Goal: Task Accomplishment & Management: Manage account settings

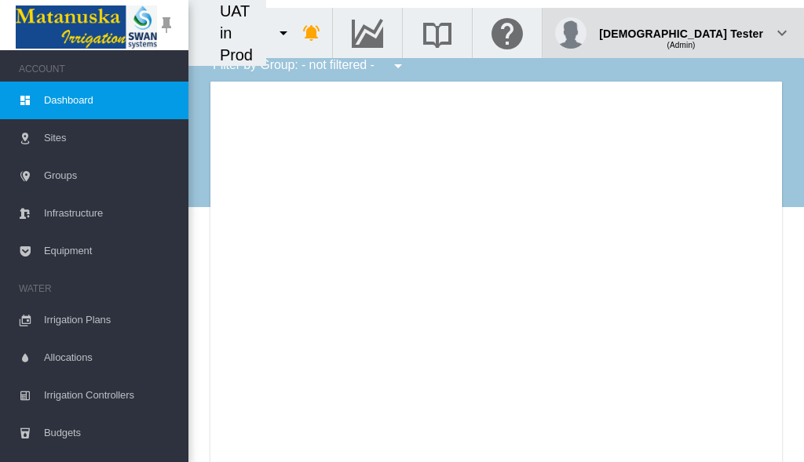
click at [724, 31] on div "(Admin)" at bounding box center [681, 39] width 164 height 16
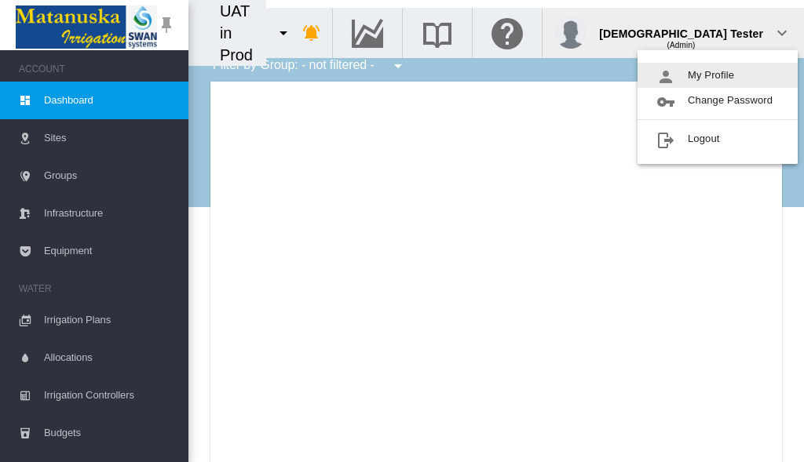
click at [717, 75] on button "My Profile" at bounding box center [717, 75] width 160 height 25
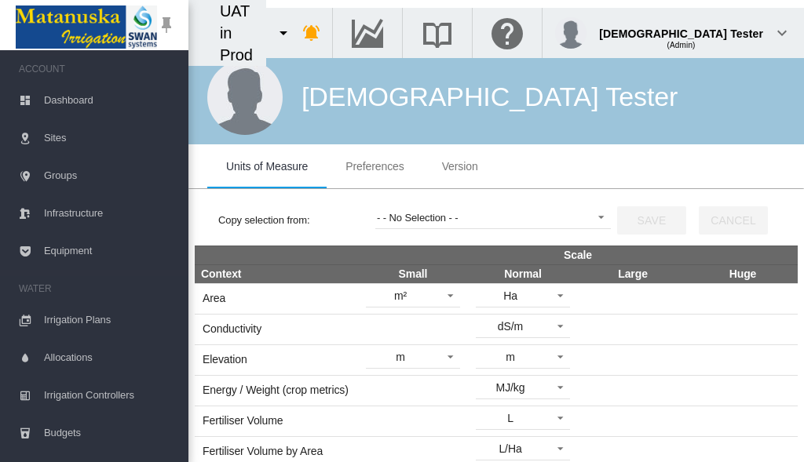
click at [374, 166] on span "Preferences" at bounding box center [374, 166] width 58 height 13
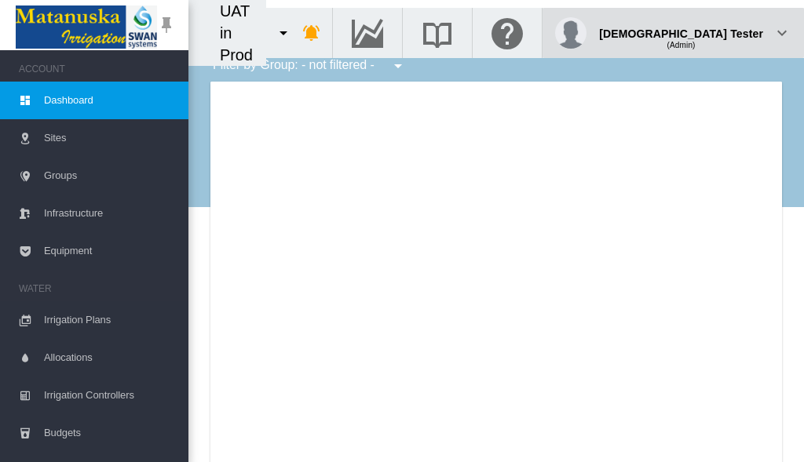
click at [724, 31] on div "(Admin)" at bounding box center [681, 39] width 164 height 16
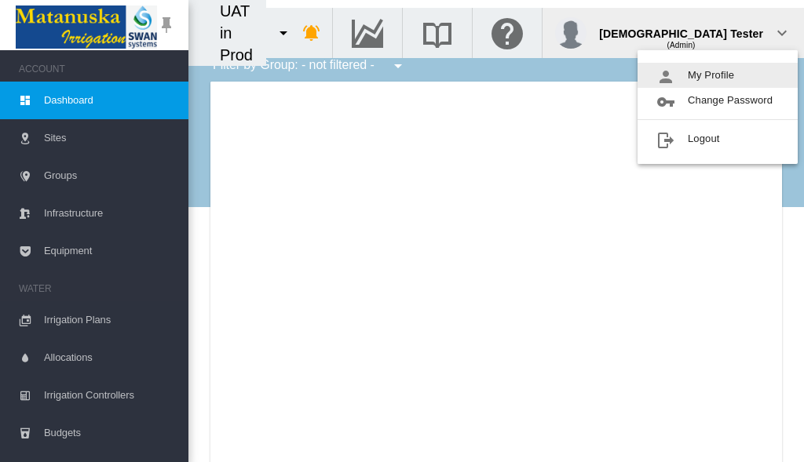
click at [717, 75] on button "My Profile" at bounding box center [717, 75] width 160 height 25
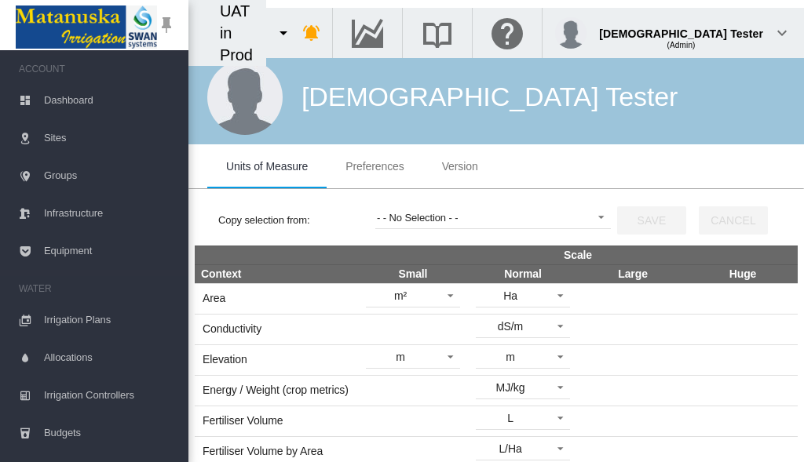
click at [374, 166] on span "Preferences" at bounding box center [374, 166] width 58 height 13
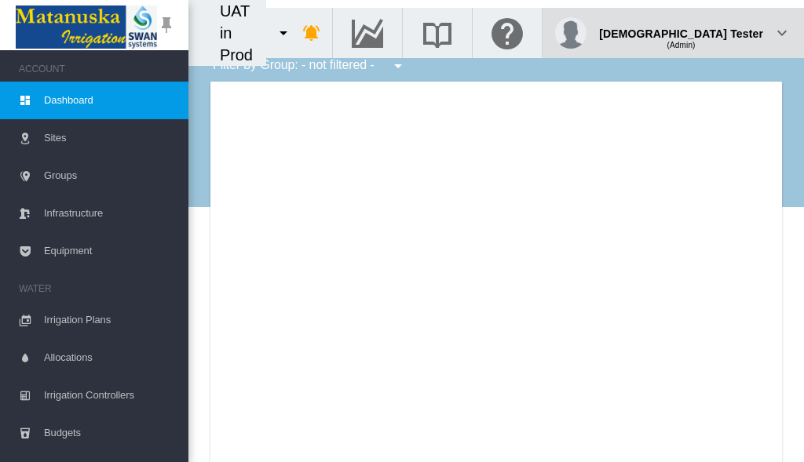
click at [724, 31] on div "(Admin)" at bounding box center [681, 39] width 164 height 16
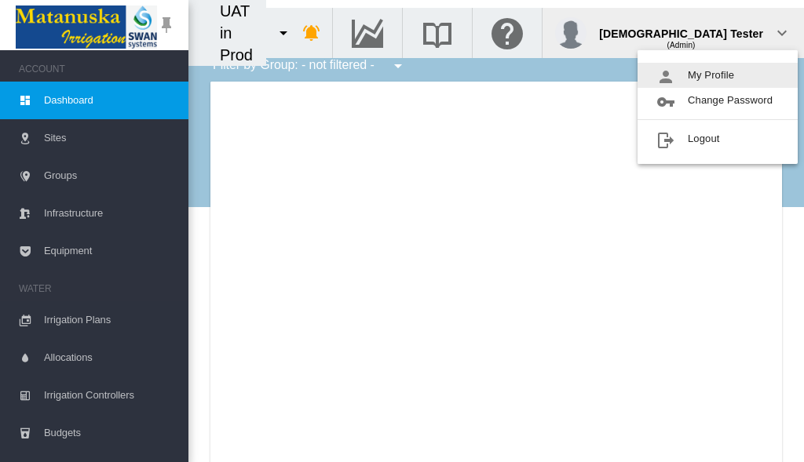
click at [717, 75] on button "My Profile" at bounding box center [717, 75] width 160 height 25
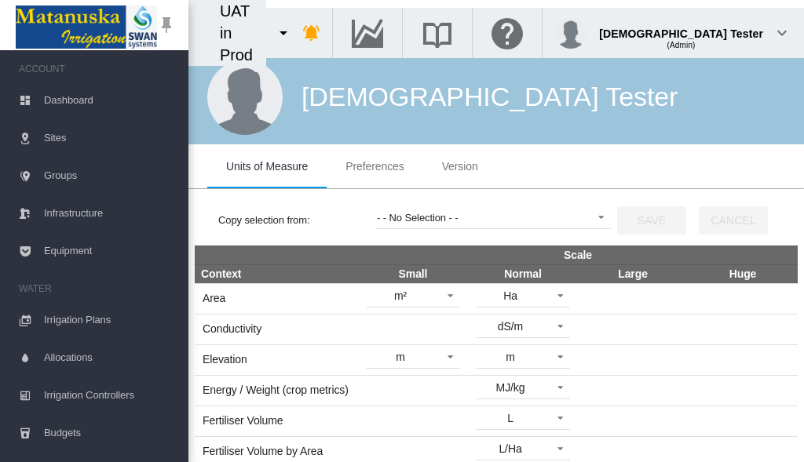
click at [374, 166] on span "Preferences" at bounding box center [374, 166] width 58 height 13
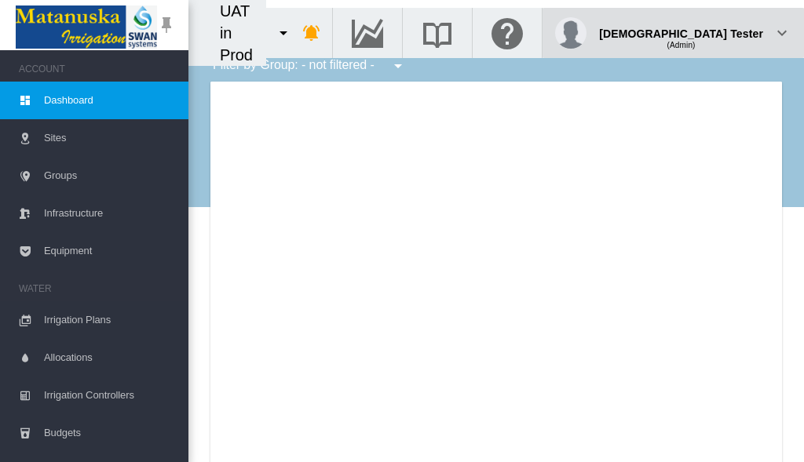
click at [724, 31] on div "(Admin)" at bounding box center [681, 39] width 164 height 16
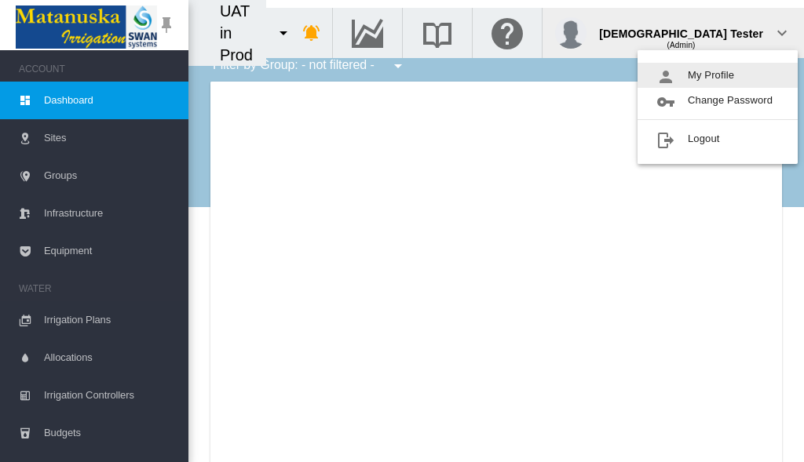
click at [717, 75] on button "My Profile" at bounding box center [717, 75] width 160 height 25
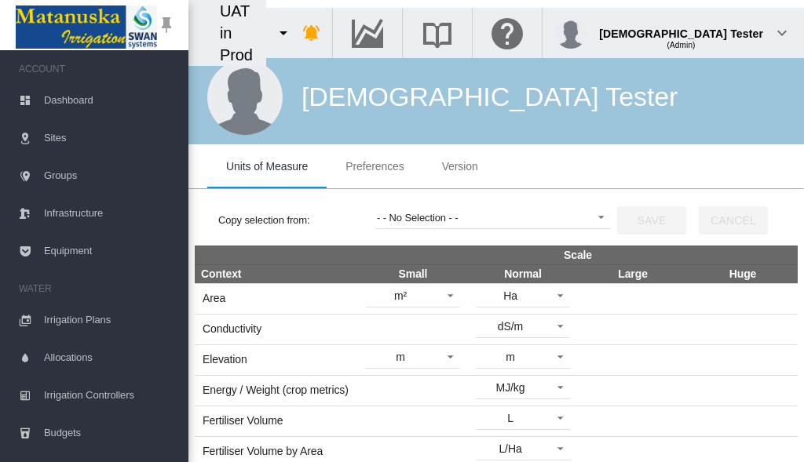
click at [374, 166] on span "Preferences" at bounding box center [374, 166] width 58 height 13
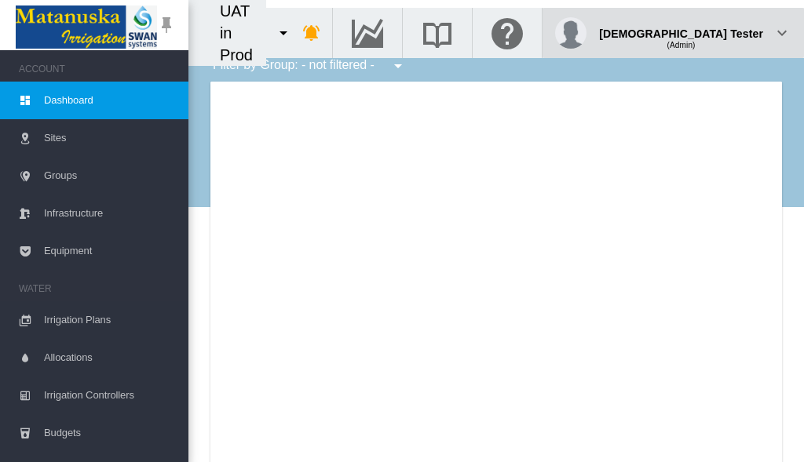
click at [724, 31] on div "(Admin)" at bounding box center [681, 39] width 164 height 16
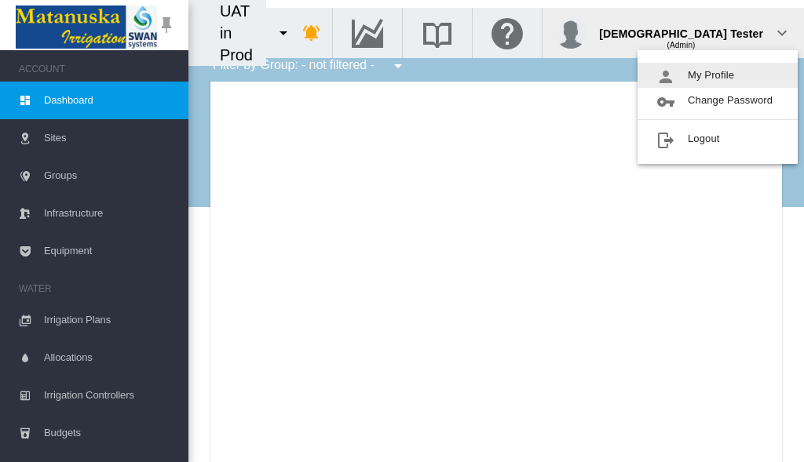
click at [717, 75] on button "My Profile" at bounding box center [717, 75] width 160 height 25
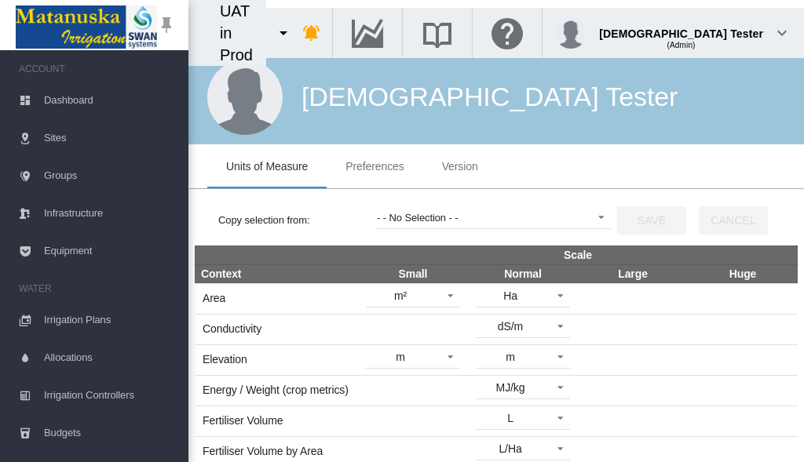
click at [374, 166] on span "Preferences" at bounding box center [374, 166] width 58 height 13
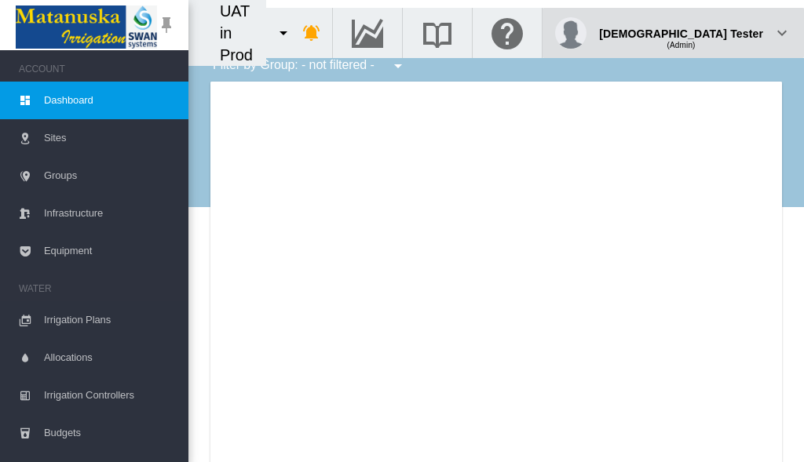
click at [724, 31] on div "(Admin)" at bounding box center [681, 39] width 164 height 16
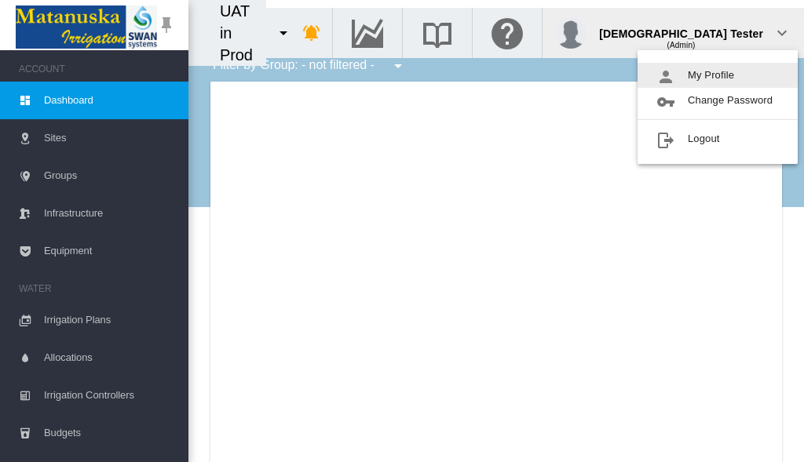
click at [717, 75] on button "My Profile" at bounding box center [717, 75] width 160 height 25
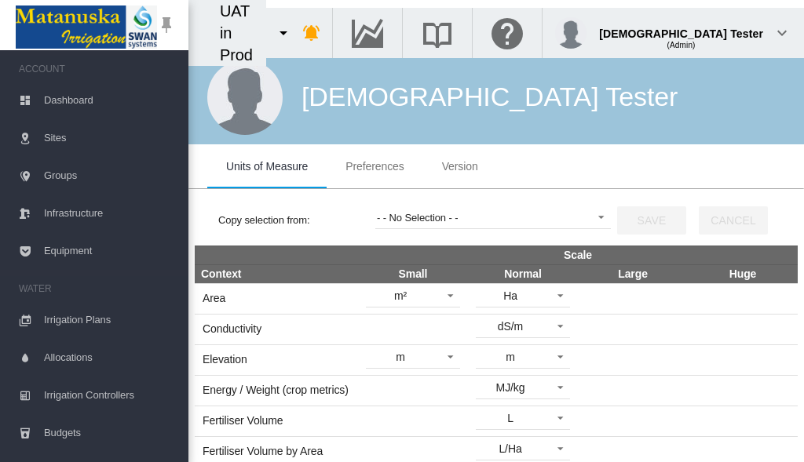
click at [374, 166] on span "Preferences" at bounding box center [374, 166] width 58 height 13
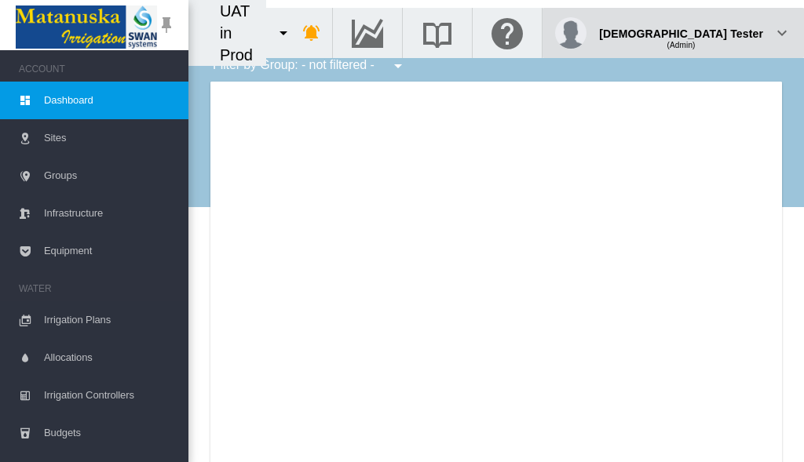
click at [724, 31] on div "(Admin)" at bounding box center [681, 39] width 164 height 16
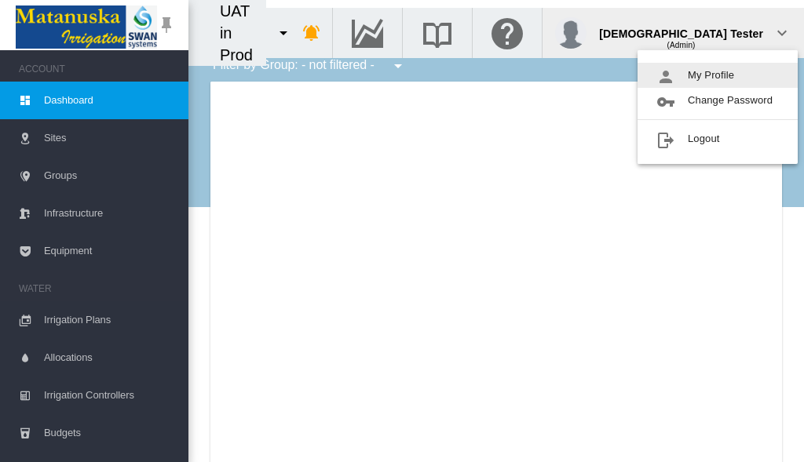
click at [717, 75] on button "My Profile" at bounding box center [717, 75] width 160 height 25
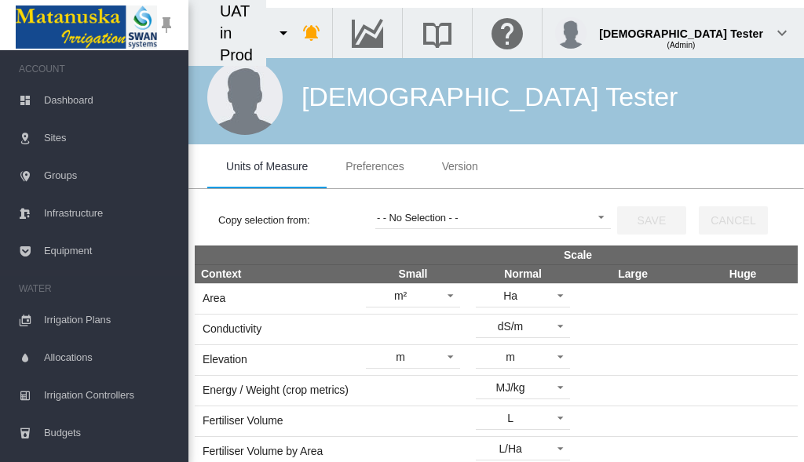
click at [374, 166] on span "Preferences" at bounding box center [374, 166] width 58 height 13
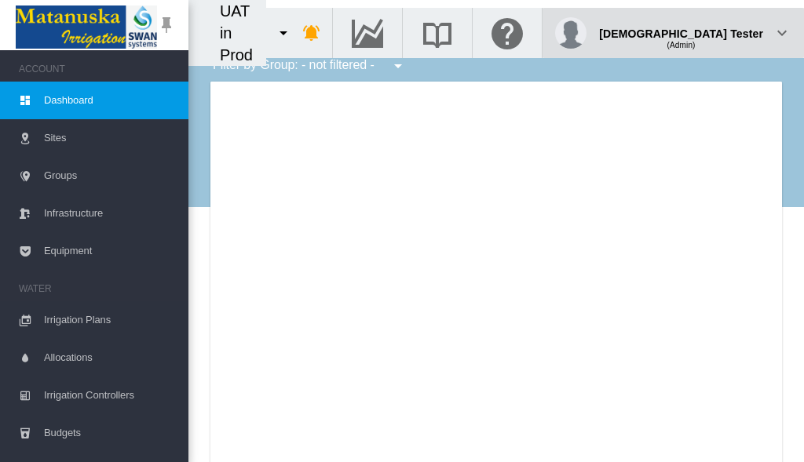
click at [724, 31] on div "(Admin)" at bounding box center [681, 39] width 164 height 16
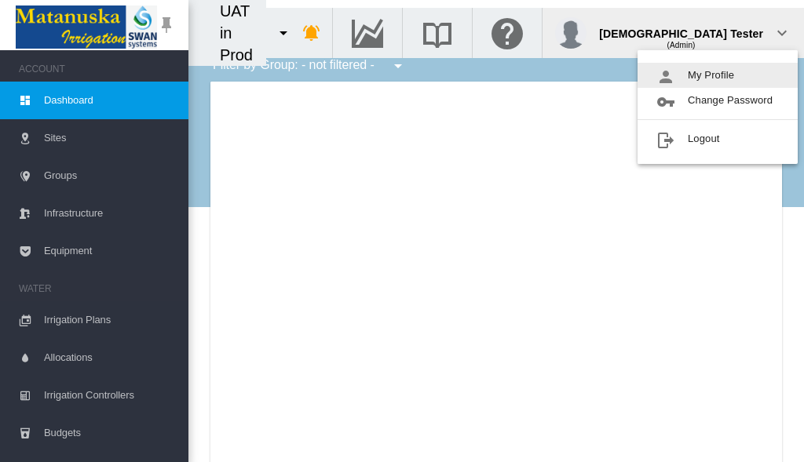
click at [717, 75] on button "My Profile" at bounding box center [717, 75] width 160 height 25
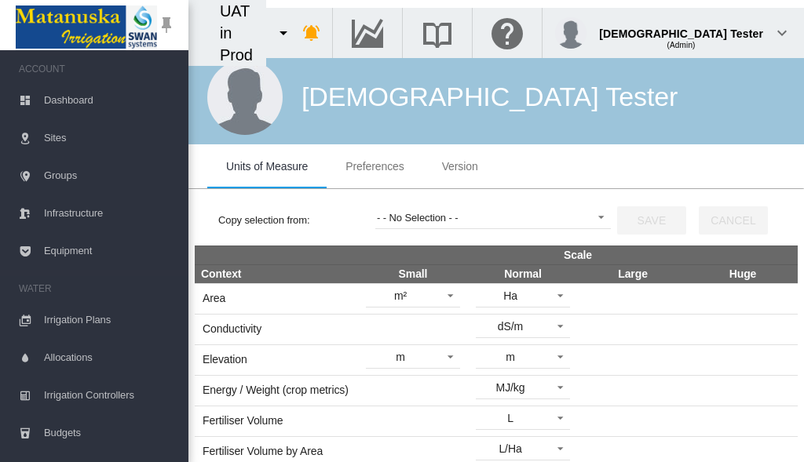
click at [374, 166] on span "Preferences" at bounding box center [374, 166] width 58 height 13
